Goal: Transaction & Acquisition: Download file/media

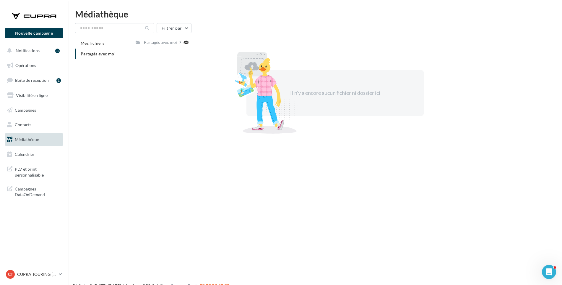
click at [94, 54] on span "Partagés avec moi" at bounding box center [98, 53] width 35 height 5
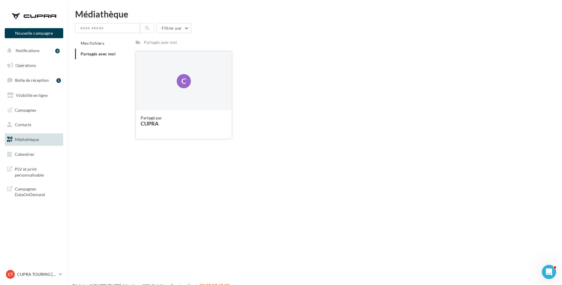
click at [155, 124] on div "CUPRA" at bounding box center [184, 123] width 86 height 5
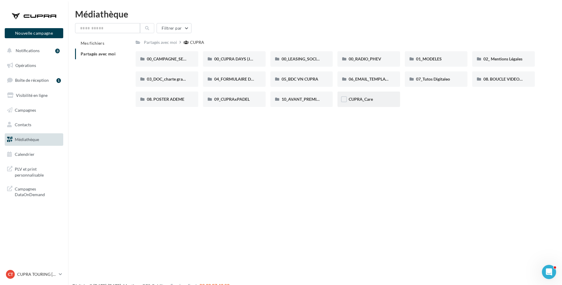
click at [371, 103] on div "CUPRA_Care" at bounding box center [369, 98] width 63 height 15
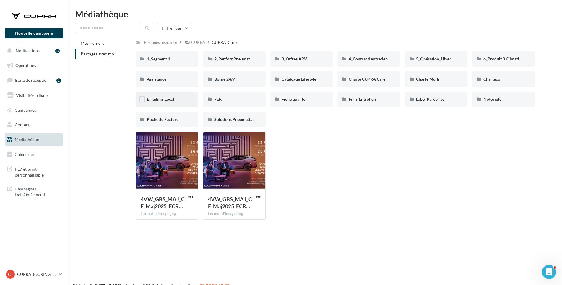
click at [170, 95] on div "Emailing_Local" at bounding box center [167, 98] width 63 height 15
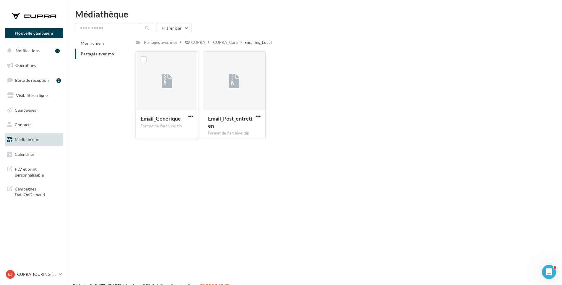
click at [190, 114] on span "button" at bounding box center [190, 116] width 5 height 5
click at [180, 132] on button "Télécharger" at bounding box center [164, 127] width 59 height 15
click at [200, 41] on div "CUPRA" at bounding box center [198, 42] width 14 height 6
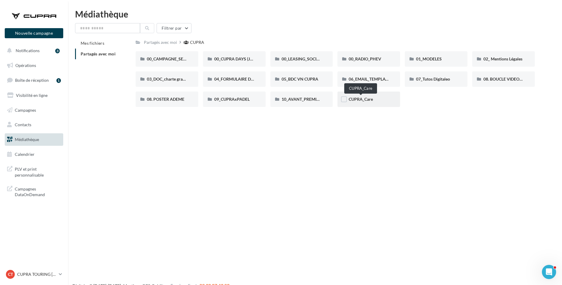
click at [367, 100] on span "CUPRA_Care" at bounding box center [361, 98] width 24 height 5
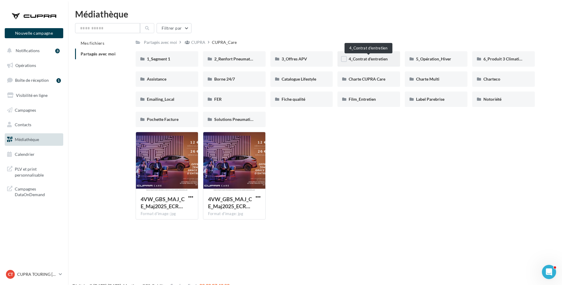
click at [382, 60] on span "4_Contrat d'entretien" at bounding box center [368, 58] width 39 height 5
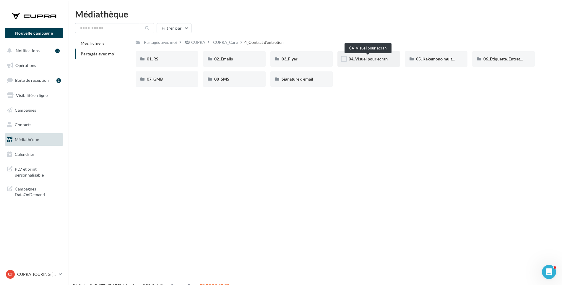
click at [377, 61] on span "04_Visuel pour ecran" at bounding box center [368, 58] width 39 height 5
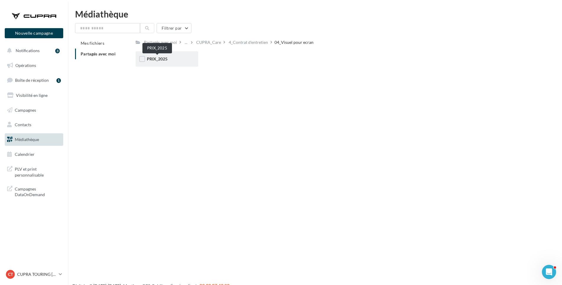
click at [162, 61] on span "PRIX_2025" at bounding box center [157, 58] width 21 height 5
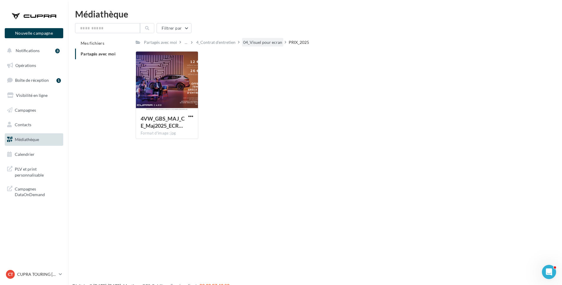
click at [265, 41] on div "04_Visuel pour ecran" at bounding box center [262, 42] width 39 height 6
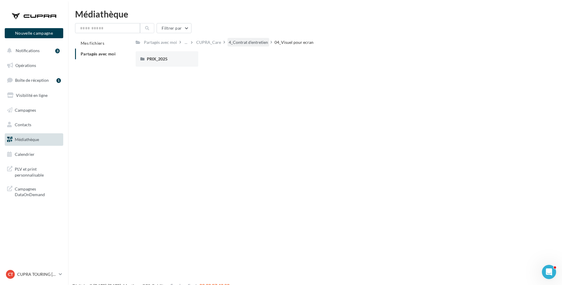
click at [251, 45] on div "4_Contrat d'entretien" at bounding box center [248, 42] width 39 height 6
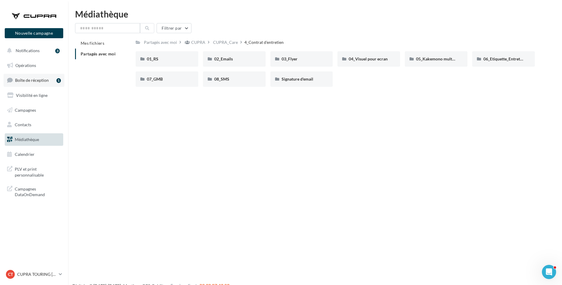
click at [31, 80] on span "Boîte de réception" at bounding box center [32, 79] width 34 height 5
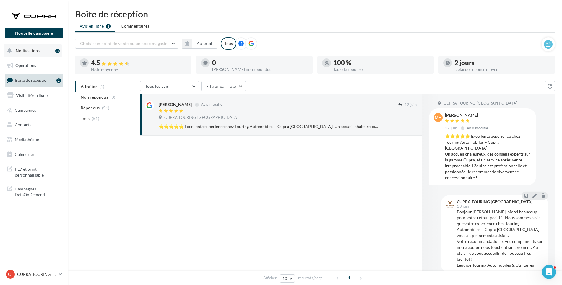
click at [40, 49] on button "Notifications 3" at bounding box center [33, 50] width 59 height 12
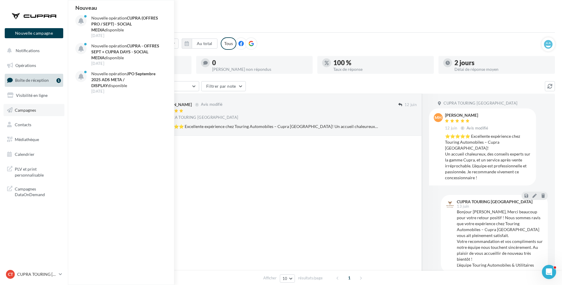
click at [30, 109] on span "Campagnes" at bounding box center [25, 109] width 21 height 5
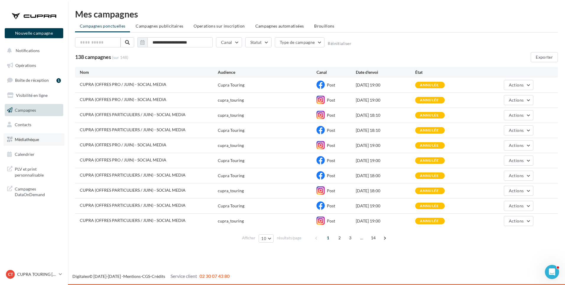
click at [33, 140] on span "Médiathèque" at bounding box center [27, 139] width 24 height 5
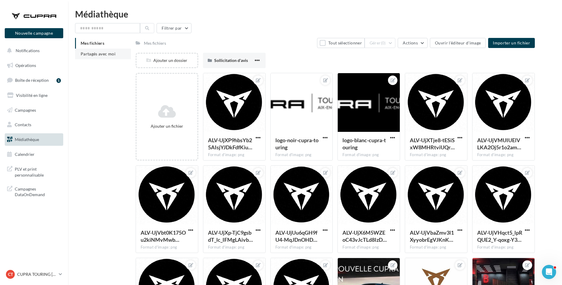
click at [103, 56] on li "Partagés avec moi" at bounding box center [103, 54] width 56 height 11
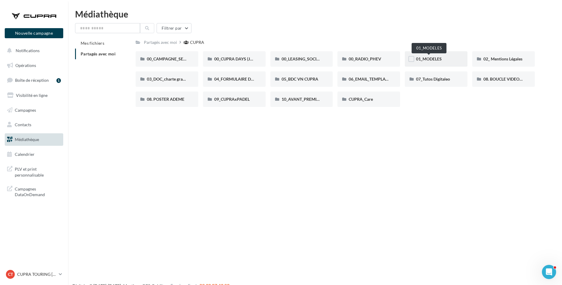
click at [439, 60] on span "01_MODELES" at bounding box center [429, 58] width 26 height 5
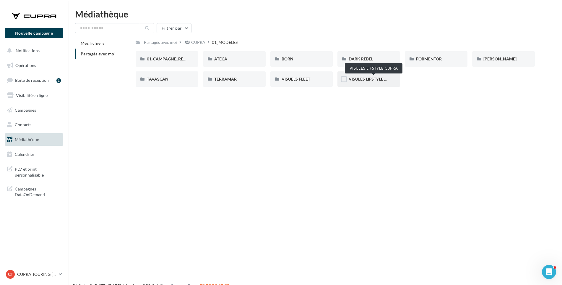
click at [378, 78] on span "VISULES LIFSTYLE CUPRA" at bounding box center [373, 78] width 49 height 5
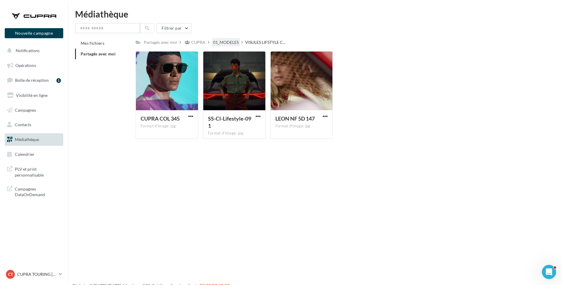
click at [227, 44] on div "01_MODELES" at bounding box center [226, 42] width 26 height 6
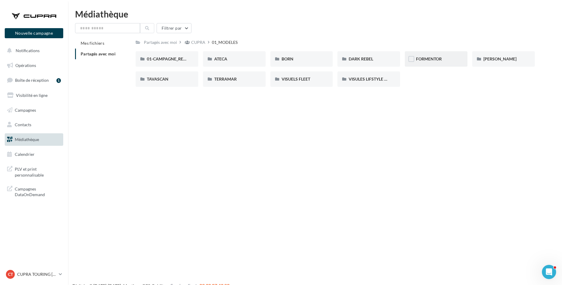
click at [420, 56] on div "FORMENTOR" at bounding box center [436, 58] width 63 height 15
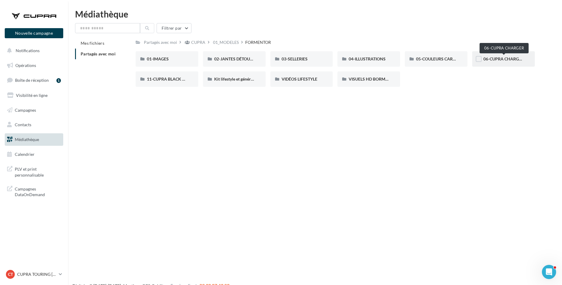
click at [503, 59] on span "06-CUPRA CHARGER" at bounding box center [504, 58] width 41 height 5
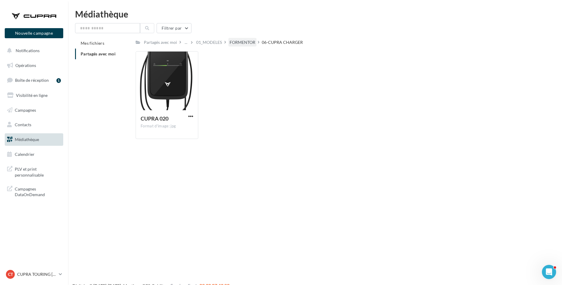
click at [252, 43] on div "FORMENTOR" at bounding box center [243, 42] width 26 height 6
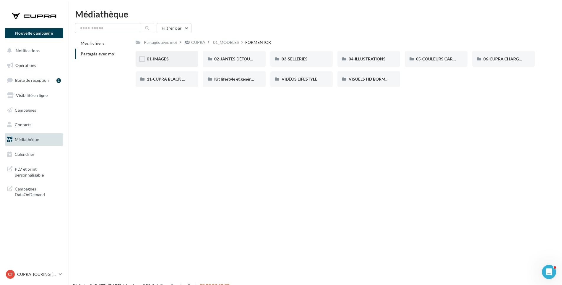
click at [176, 54] on div "01-IMAGES" at bounding box center [167, 58] width 63 height 15
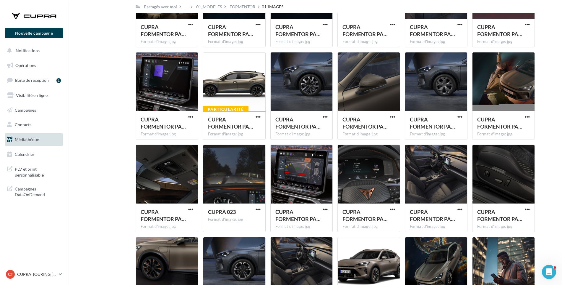
scroll to position [826, 0]
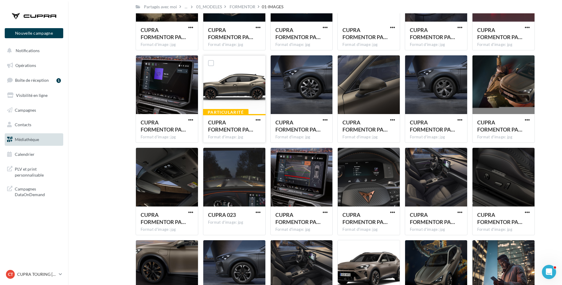
click at [231, 105] on div at bounding box center [234, 84] width 62 height 59
click at [232, 130] on span "CUPRA FORMENTOR PA…" at bounding box center [230, 126] width 45 height 14
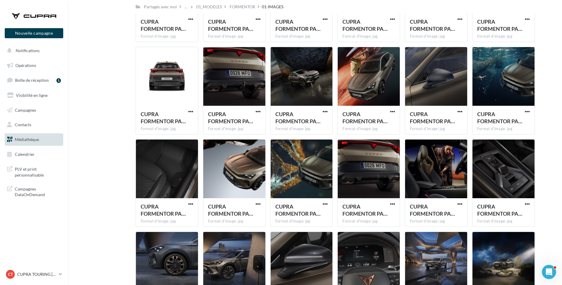
scroll to position [444, 0]
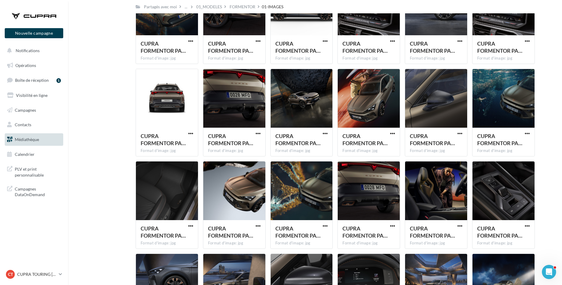
drag, startPoint x: 560, startPoint y: 110, endPoint x: 558, endPoint y: 101, distance: 8.8
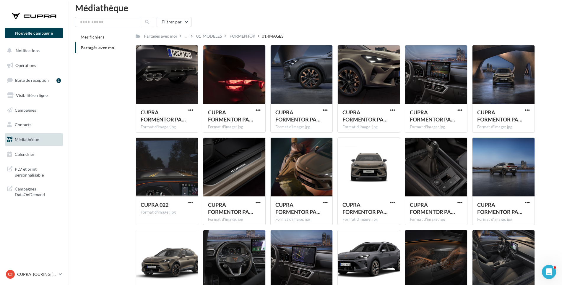
scroll to position [0, 0]
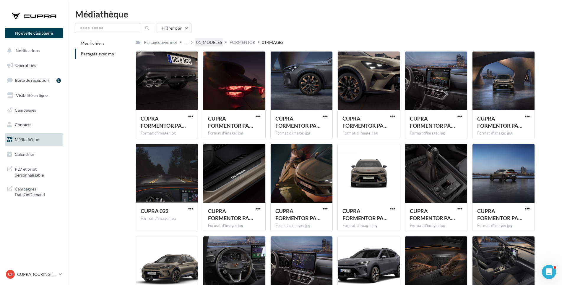
click at [215, 44] on div "01_MODELES" at bounding box center [209, 42] width 26 height 6
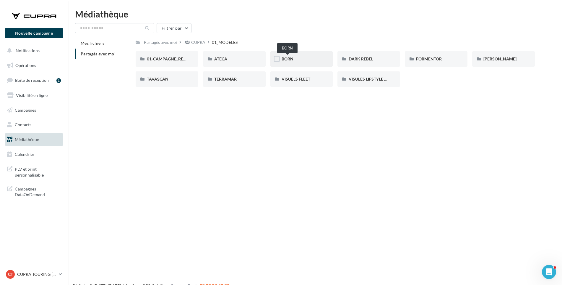
click at [288, 58] on span "BORN" at bounding box center [288, 58] width 12 height 5
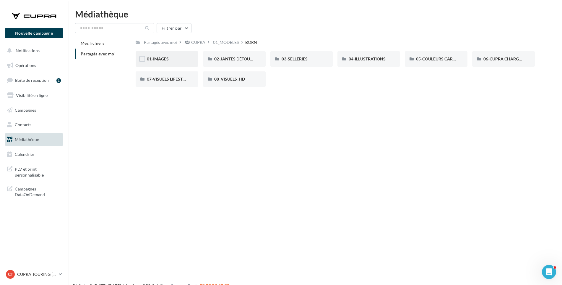
click at [166, 55] on div "01-IMAGES" at bounding box center [167, 58] width 63 height 15
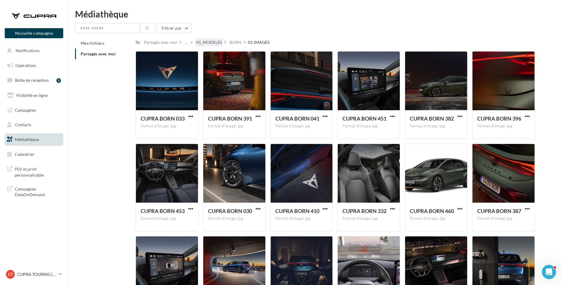
click at [215, 41] on div "01_MODELES" at bounding box center [209, 42] width 26 height 6
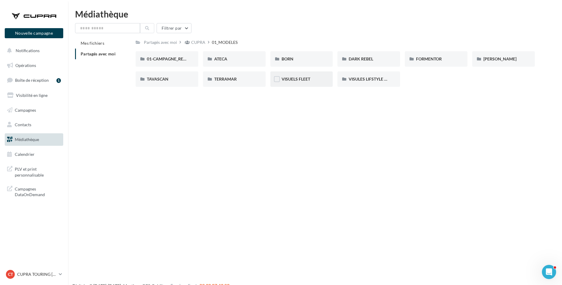
click at [313, 81] on div "VISUELS FLEET" at bounding box center [302, 79] width 40 height 6
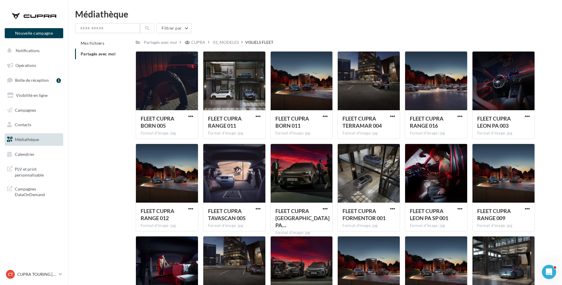
click at [224, 43] on div "01_MODELES" at bounding box center [226, 42] width 26 height 6
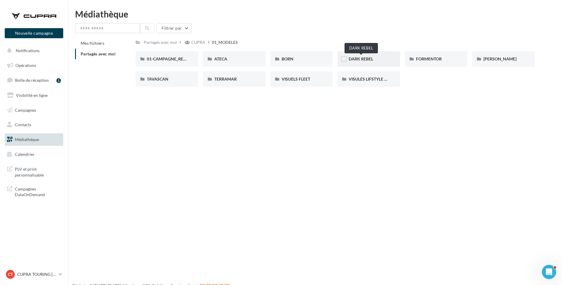
click at [361, 59] on span "DARK REBEL" at bounding box center [361, 58] width 25 height 5
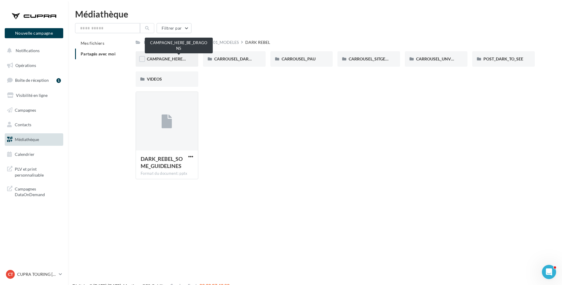
click at [180, 59] on span "CAMPAGNE_HERE_BE_DRAGONS" at bounding box center [179, 58] width 65 height 5
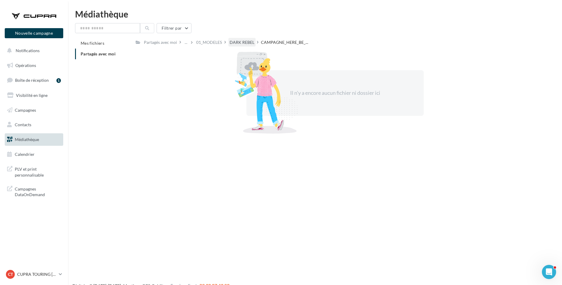
click at [240, 41] on div "DARK REBEL" at bounding box center [242, 42] width 25 height 6
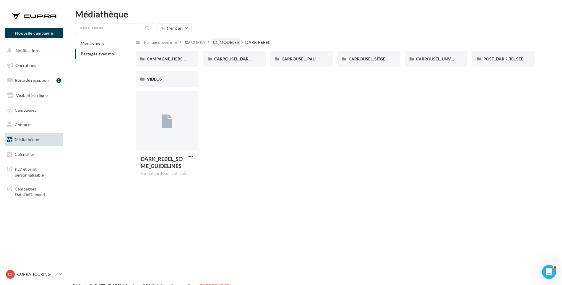
click at [229, 42] on div "01_MODELES" at bounding box center [226, 42] width 26 height 6
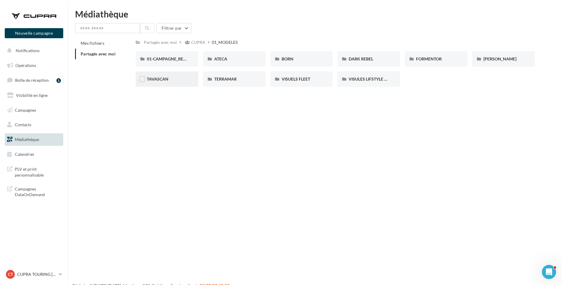
click at [173, 82] on div "TAVASCAN" at bounding box center [167, 79] width 40 height 6
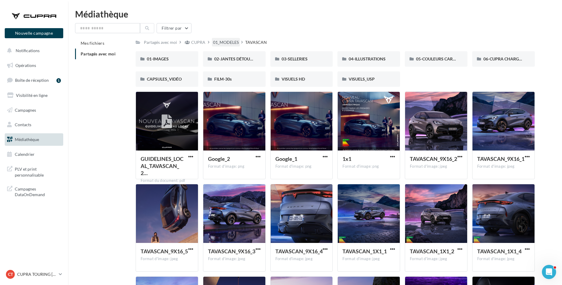
click at [234, 43] on div "01_MODELES" at bounding box center [226, 42] width 26 height 6
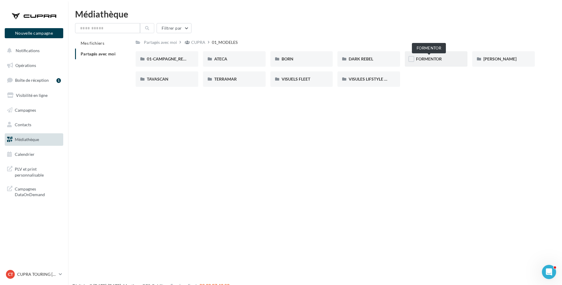
click at [441, 59] on span "FORMENTOR" at bounding box center [429, 58] width 26 height 5
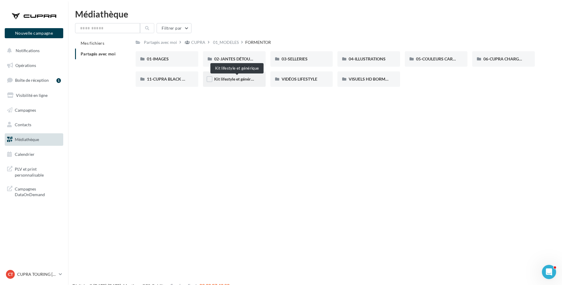
click at [225, 80] on span "Kit lifestyle et générique" at bounding box center [236, 78] width 45 height 5
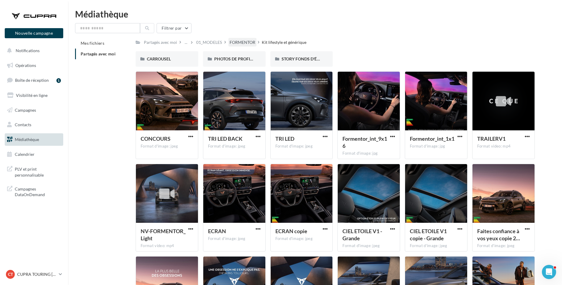
click at [245, 42] on div "FORMENTOR" at bounding box center [243, 42] width 26 height 6
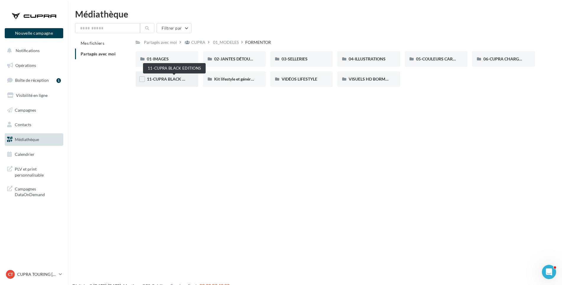
click at [177, 78] on span "11-CUPRA BLACK EDITIONS" at bounding box center [174, 78] width 54 height 5
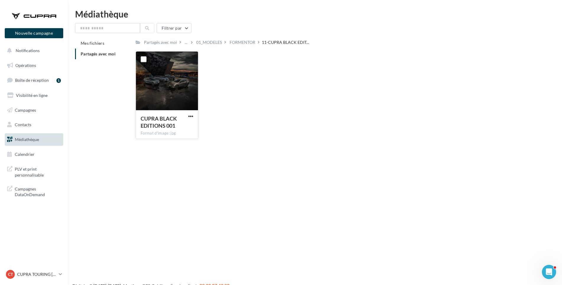
click at [174, 85] on div at bounding box center [167, 80] width 62 height 59
click at [192, 116] on span "button" at bounding box center [190, 116] width 5 height 5
click at [187, 126] on button "Télécharger" at bounding box center [164, 127] width 59 height 15
